Goal: Task Accomplishment & Management: Manage account settings

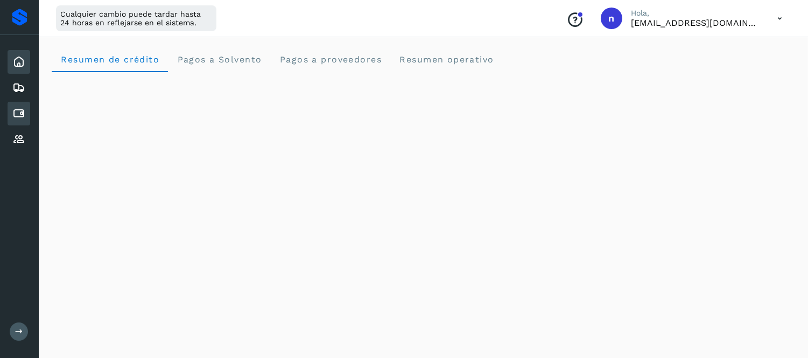
click at [22, 107] on icon at bounding box center [18, 113] width 13 height 13
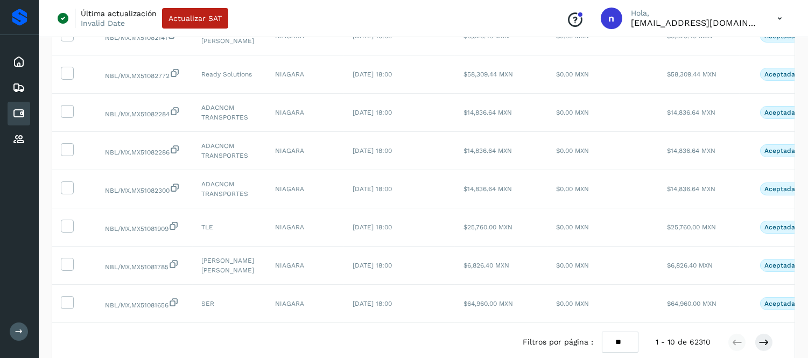
scroll to position [120, 0]
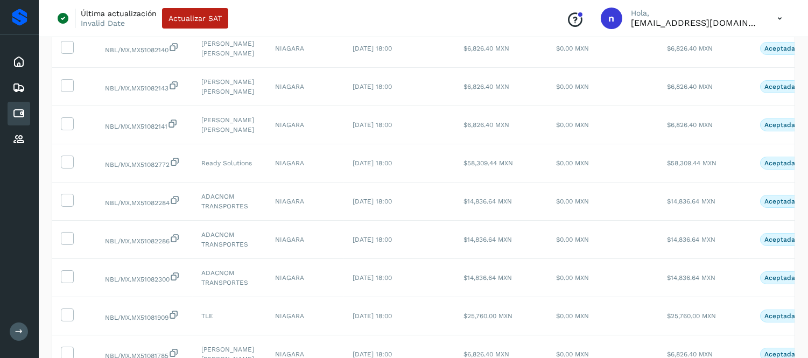
click at [780, 17] on icon at bounding box center [780, 19] width 22 height 22
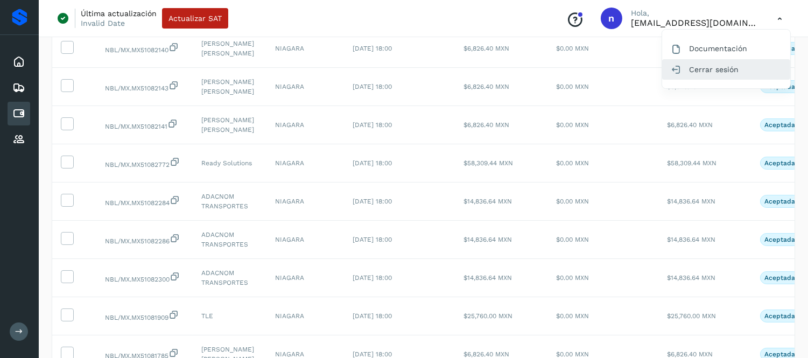
click at [710, 78] on div "Cerrar sesión" at bounding box center [726, 69] width 128 height 20
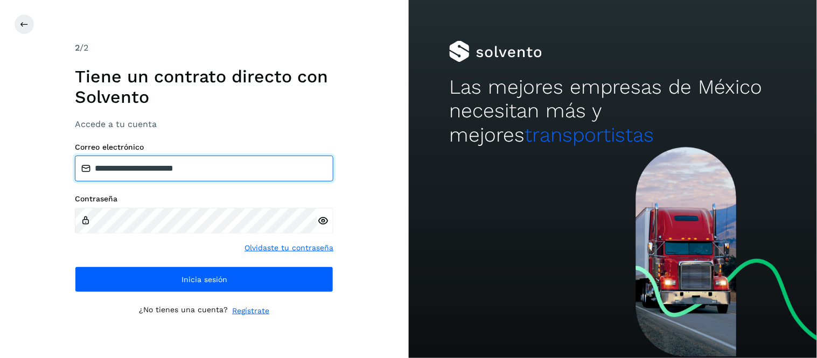
type input "**********"
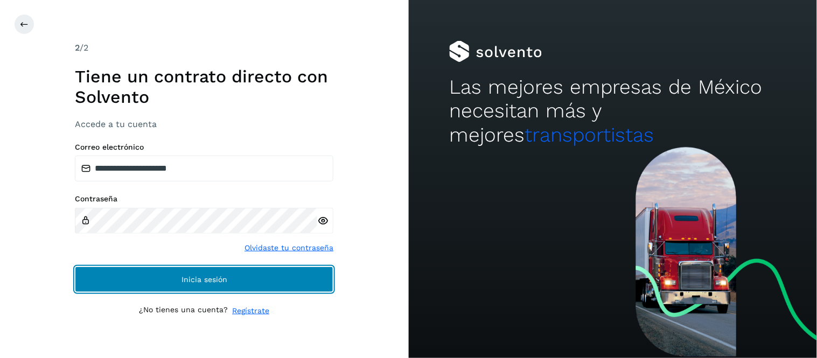
click at [302, 278] on button "Inicia sesión" at bounding box center [204, 280] width 258 height 26
